Goal: Task Accomplishment & Management: Manage account settings

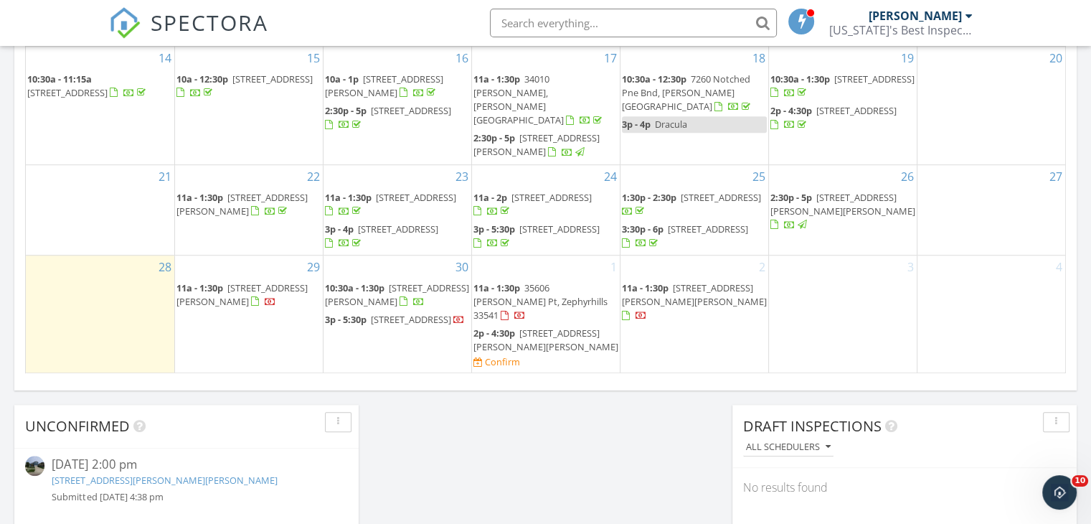
scroll to position [944, 0]
drag, startPoint x: 643, startPoint y: 351, endPoint x: 525, endPoint y: 342, distance: 118.7
click at [525, 342] on span "2p - 4:30p 4414 Casella Dr, Wesley Chapel 33543 Confirm" at bounding box center [545, 347] width 145 height 42
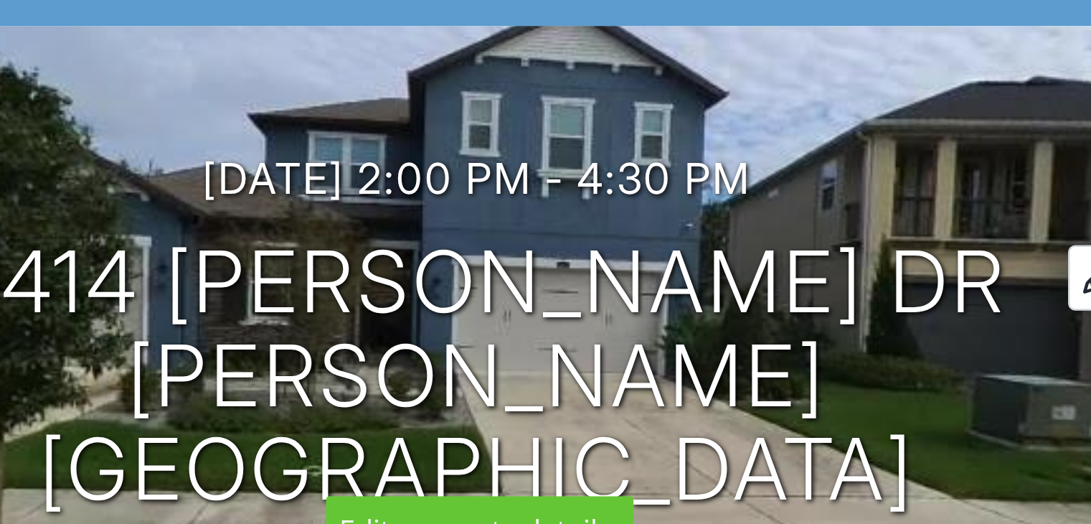
scroll to position [32, 0]
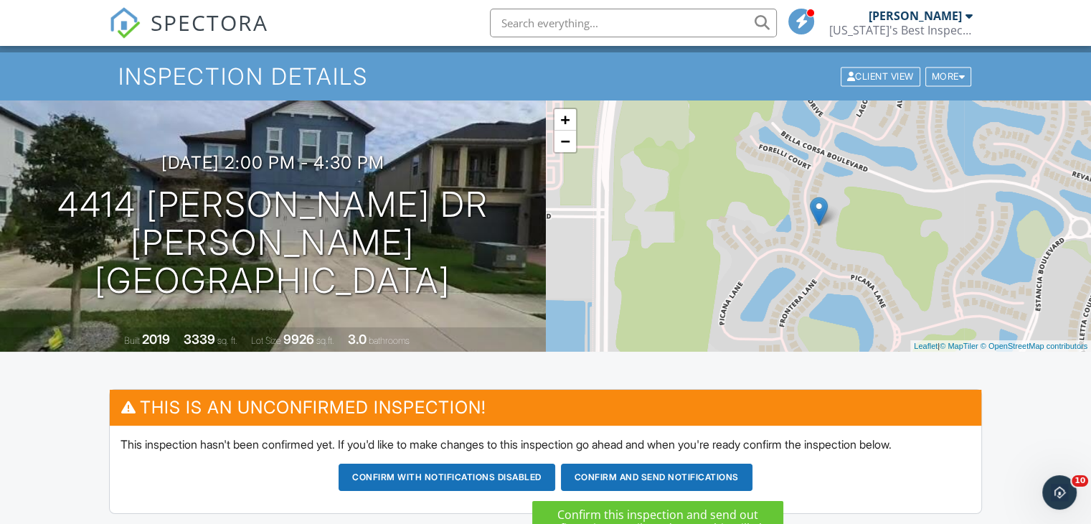
click at [688, 486] on button "Confirm and send notifications" at bounding box center [657, 476] width 192 height 27
